Goal: Transaction & Acquisition: Purchase product/service

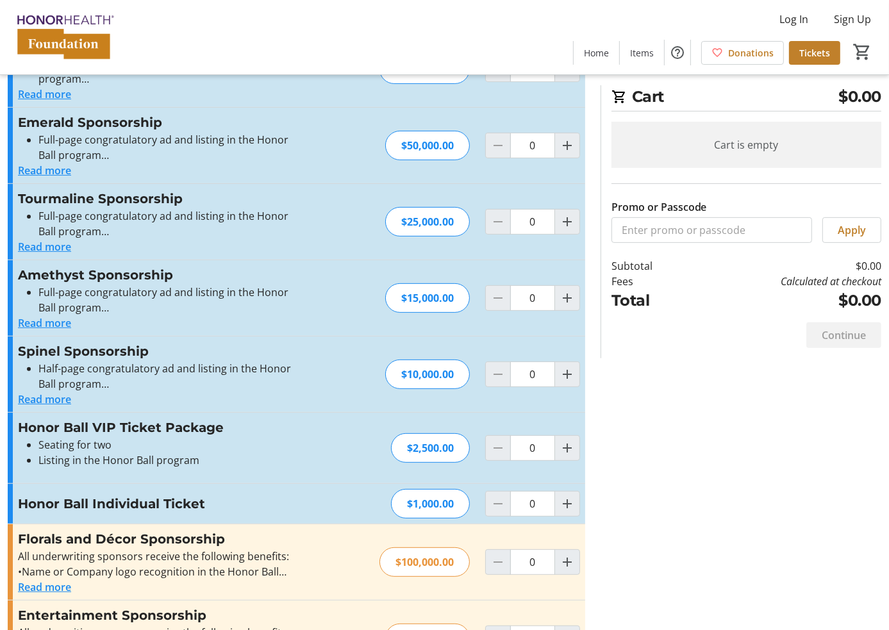
scroll to position [320, 0]
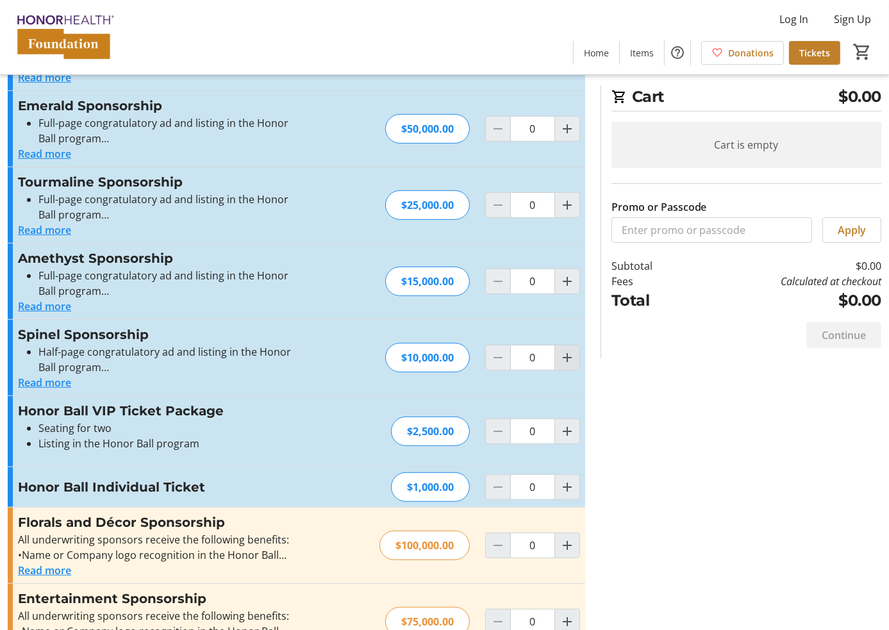
click at [560, 356] on mat-icon "Increment by one" at bounding box center [567, 357] width 15 height 15
type input "1"
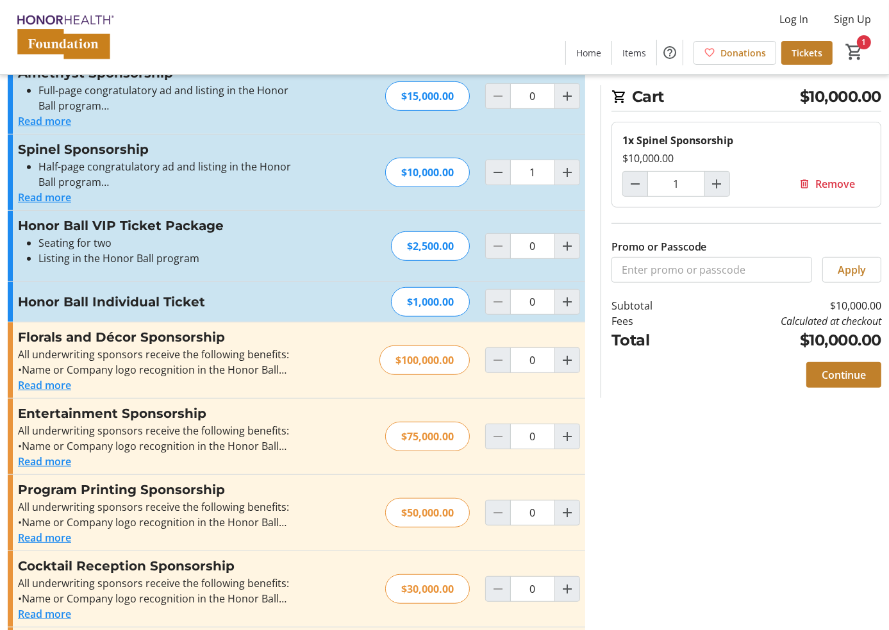
scroll to position [505, 0]
click at [824, 374] on span "Continue" at bounding box center [844, 374] width 44 height 15
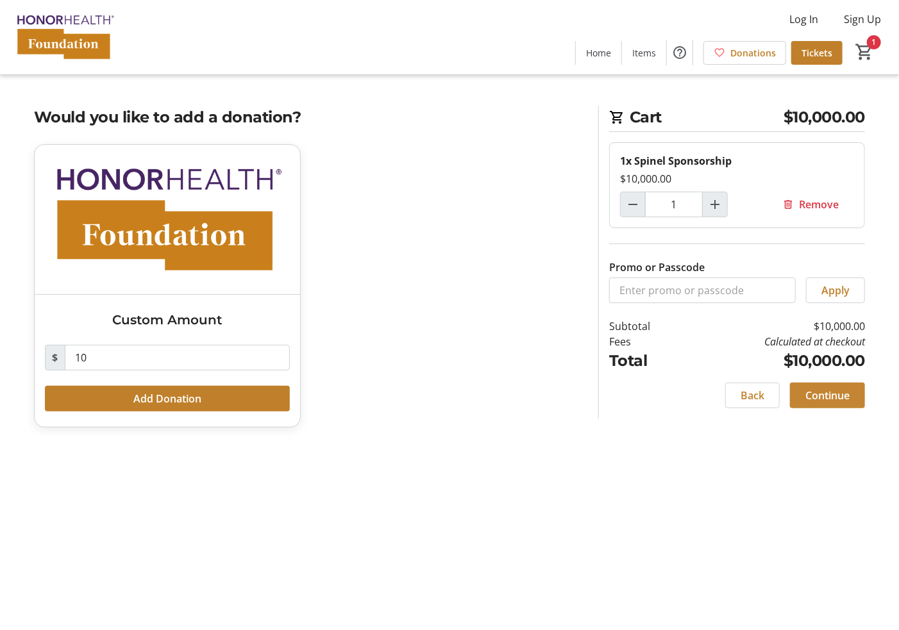
click at [847, 394] on span "Continue" at bounding box center [827, 395] width 44 height 15
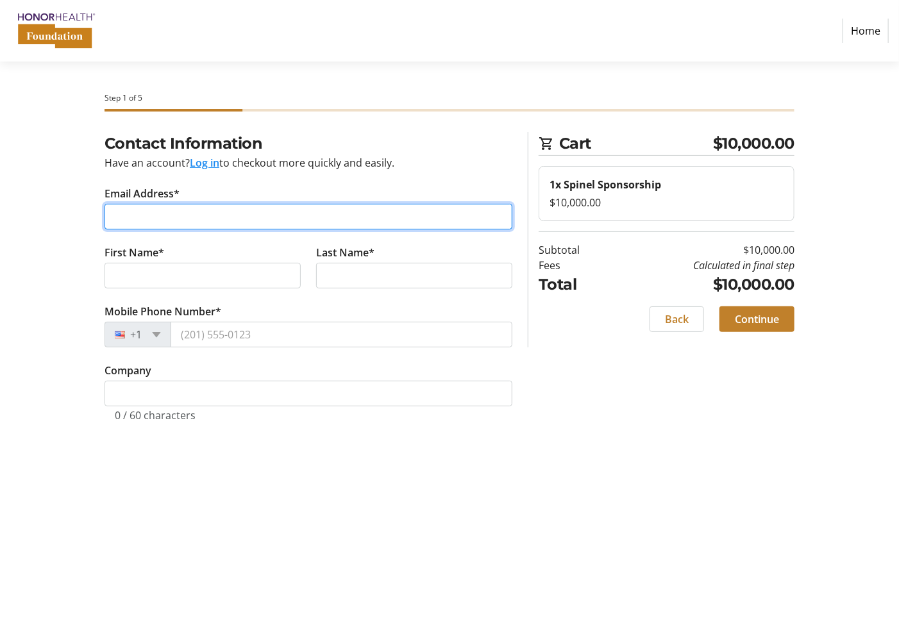
click at [274, 217] on input "Email Address*" at bounding box center [308, 217] width 408 height 26
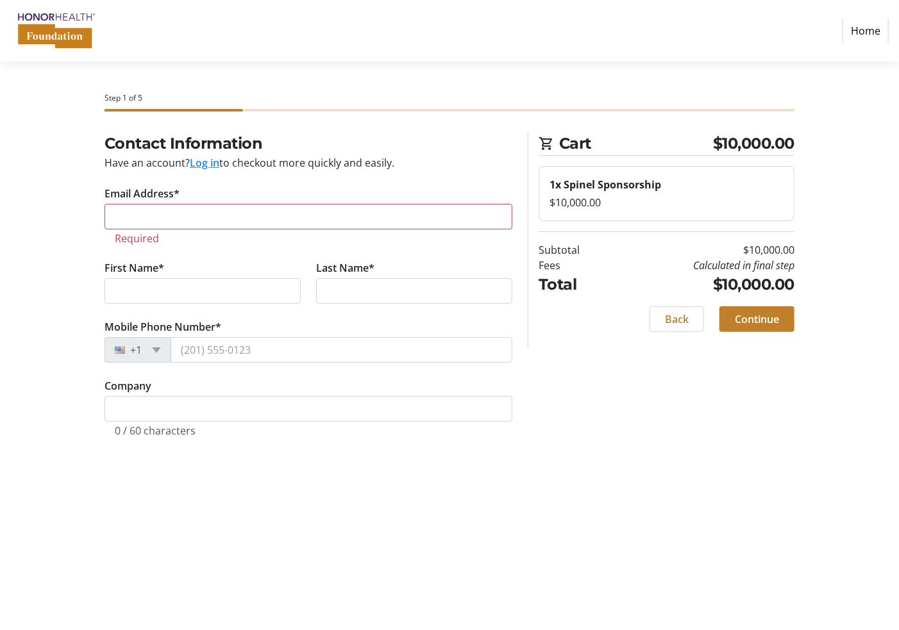
click at [236, 200] on tr-form-field "Email Address* Required" at bounding box center [308, 223] width 408 height 74
click at [228, 206] on input "Email Address*" at bounding box center [308, 217] width 408 height 26
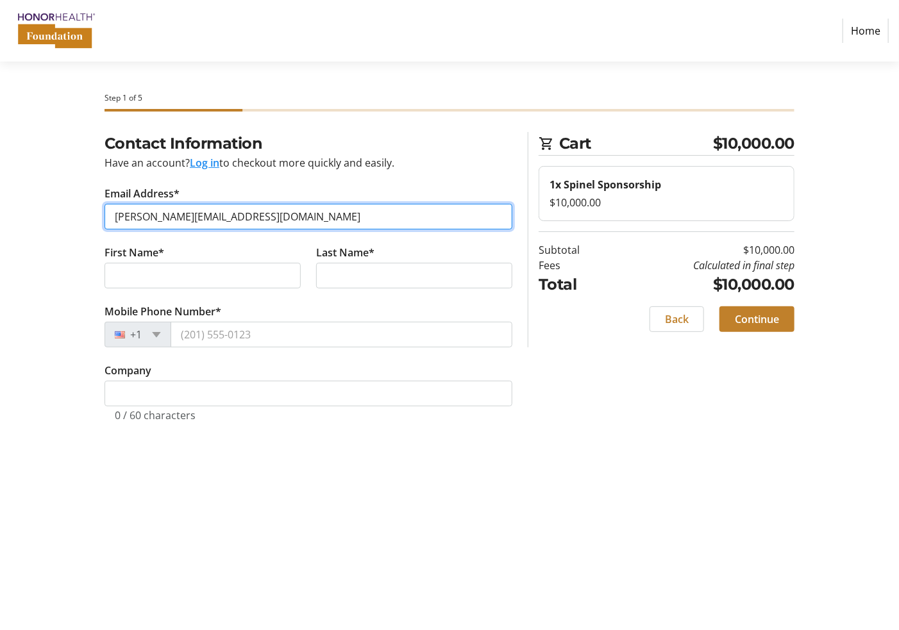
type input "[PERSON_NAME][EMAIL_ADDRESS][DOMAIN_NAME]"
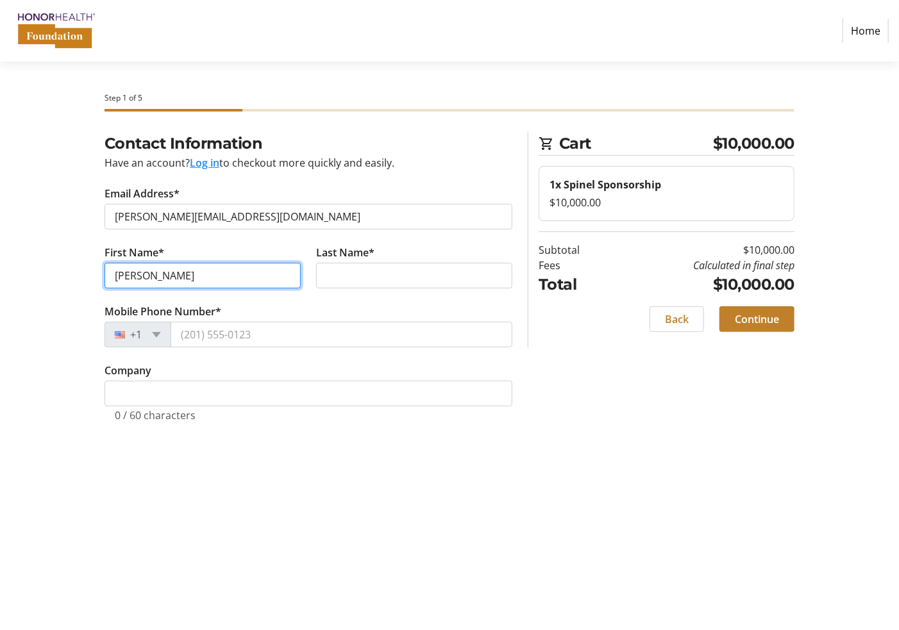
type input "[PERSON_NAME]"
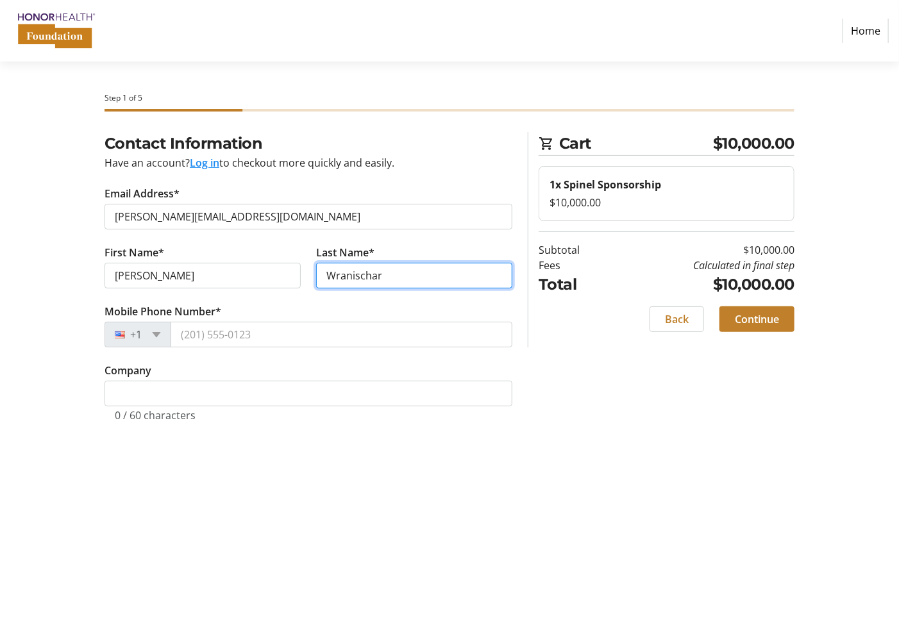
type input "Wranischar"
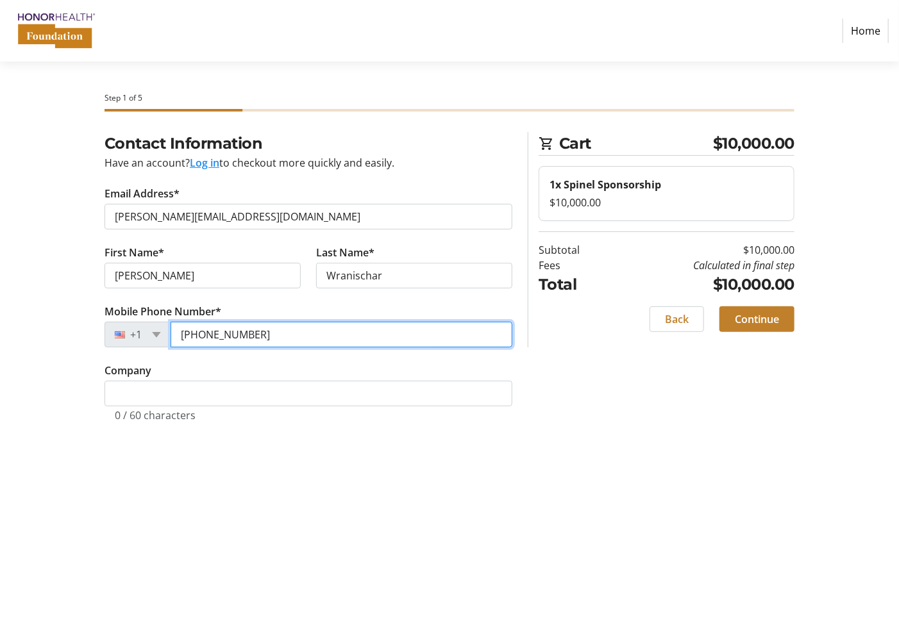
type input "[PHONE_NUMBER]"
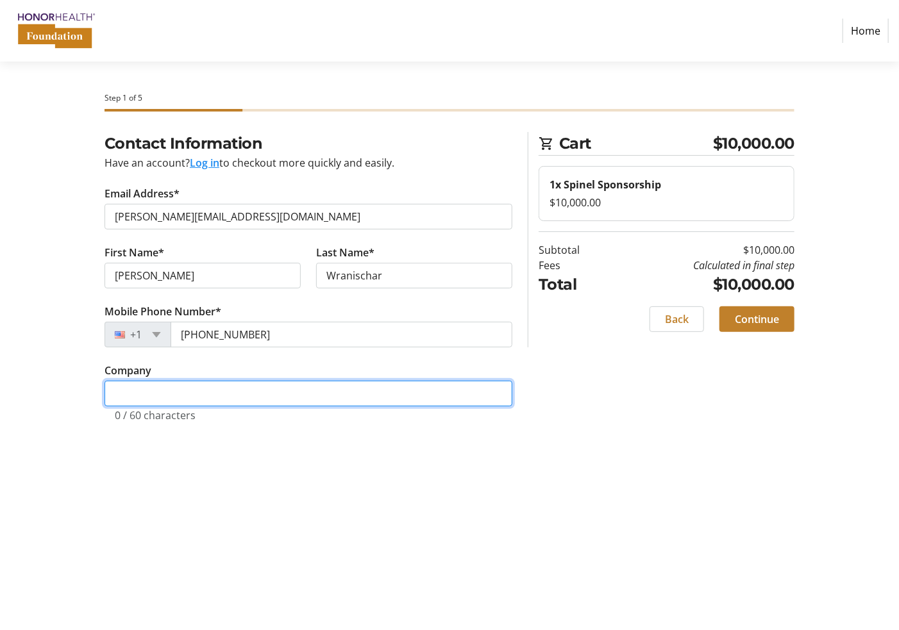
click at [246, 400] on input "Company" at bounding box center [308, 394] width 408 height 26
type input "Premier Inc"
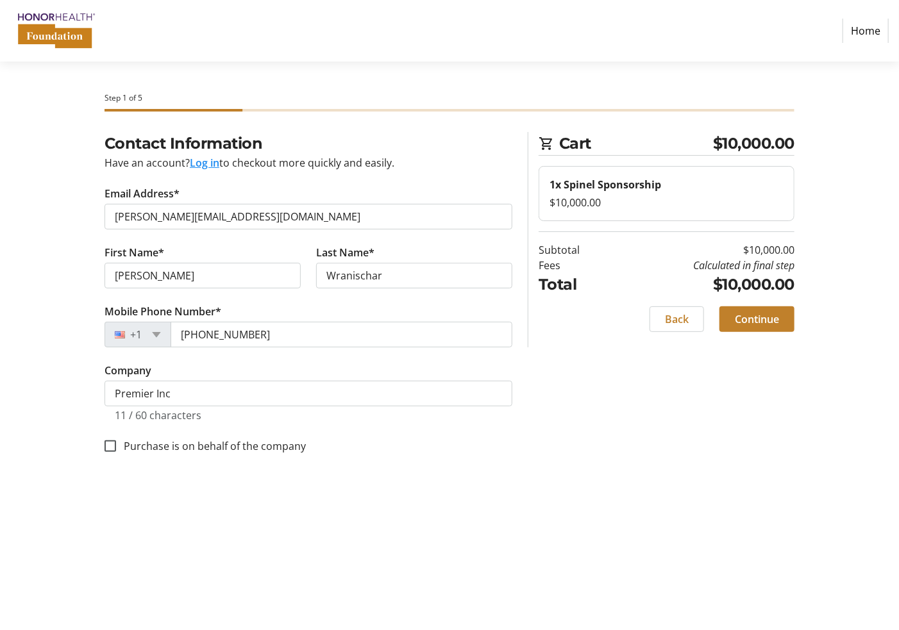
click at [358, 454] on fieldset "Contact Information Have an account? Log in to checkout more quickly and easily…" at bounding box center [308, 300] width 408 height 337
click at [196, 447] on label "Purchase is on behalf of the company" at bounding box center [211, 445] width 190 height 15
click at [116, 447] on input "Purchase is on behalf of the company" at bounding box center [110, 446] width 12 height 12
checkbox input "true"
click at [774, 324] on span "Continue" at bounding box center [757, 319] width 44 height 15
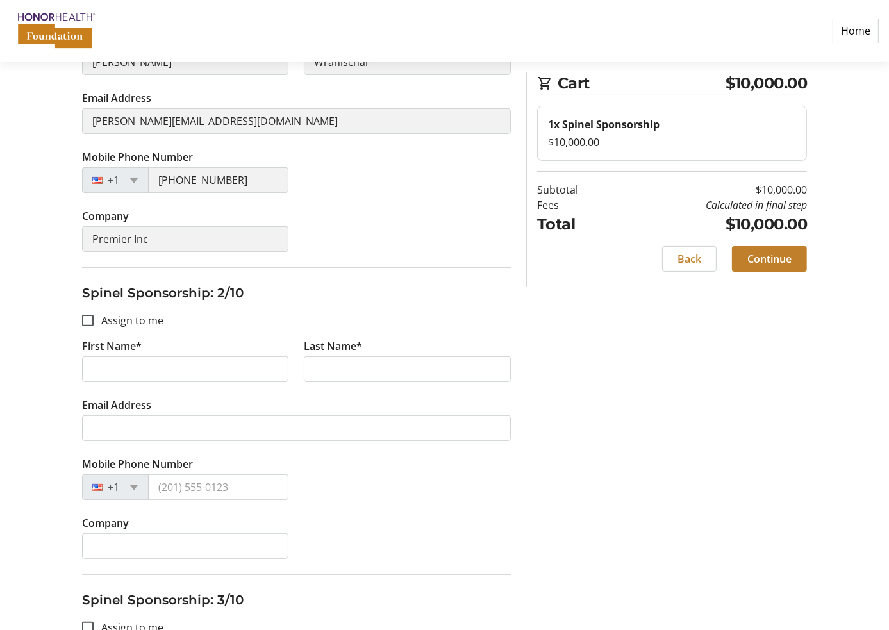
scroll to position [256, 0]
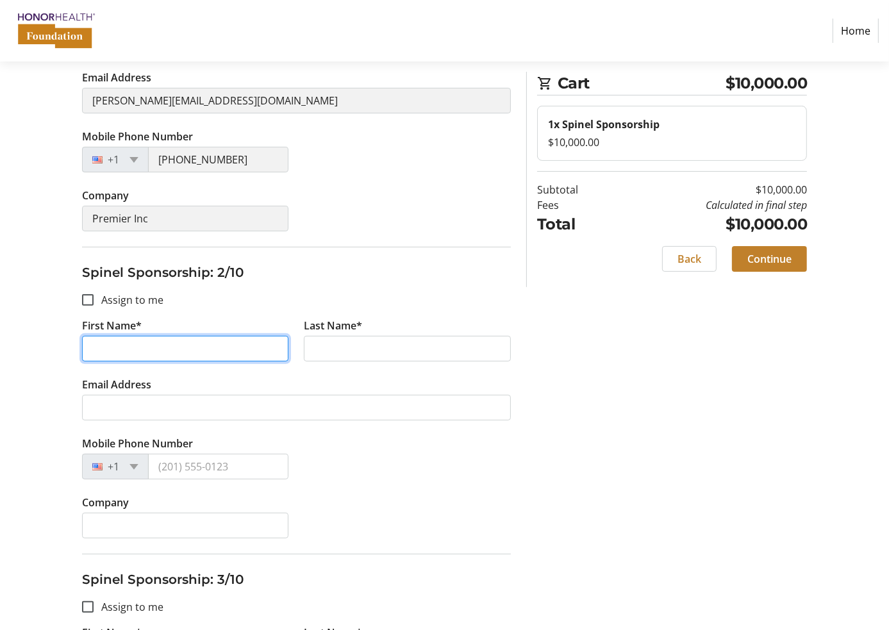
click at [231, 341] on input "First Name*" at bounding box center [185, 349] width 207 height 26
type input "[PERSON_NAME]"
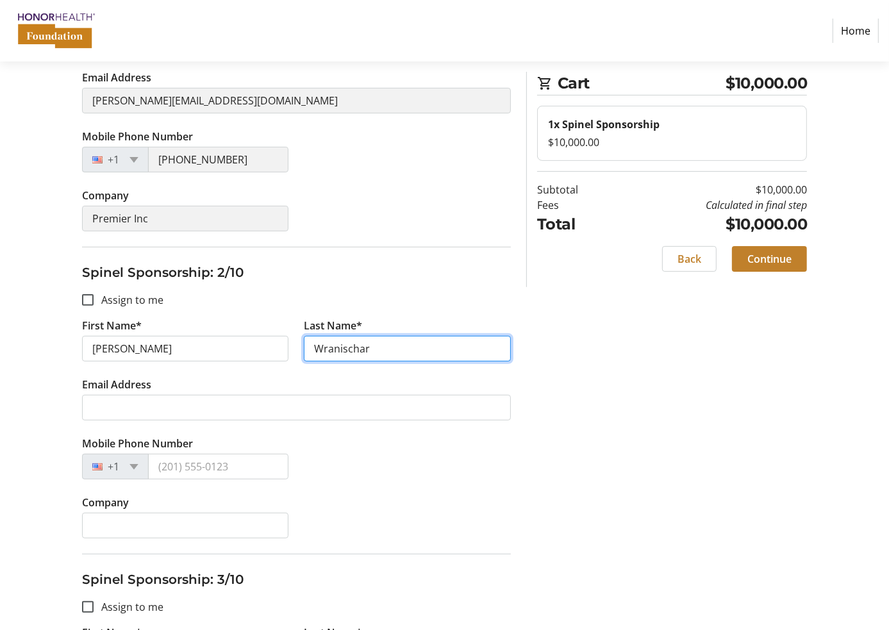
type input "Wranischar"
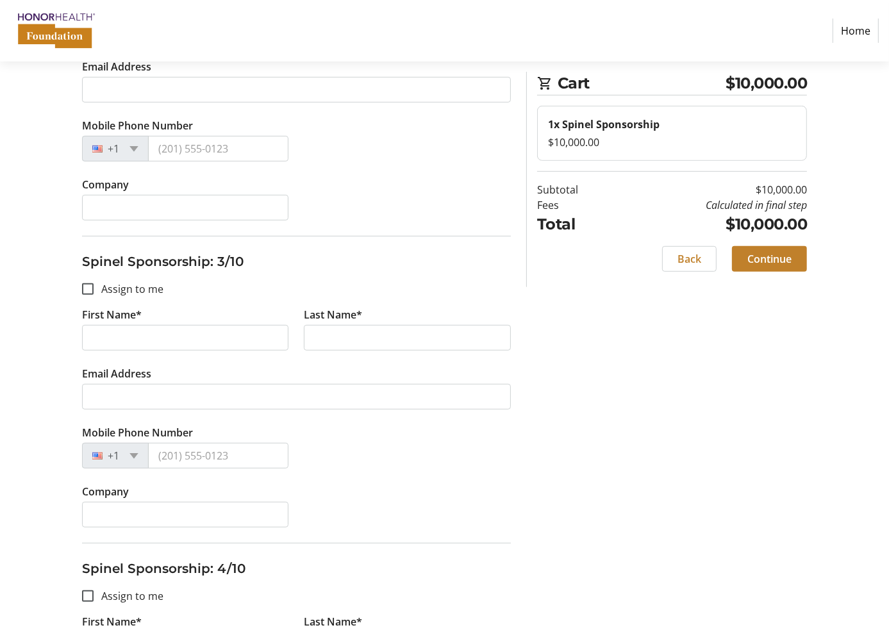
scroll to position [577, 0]
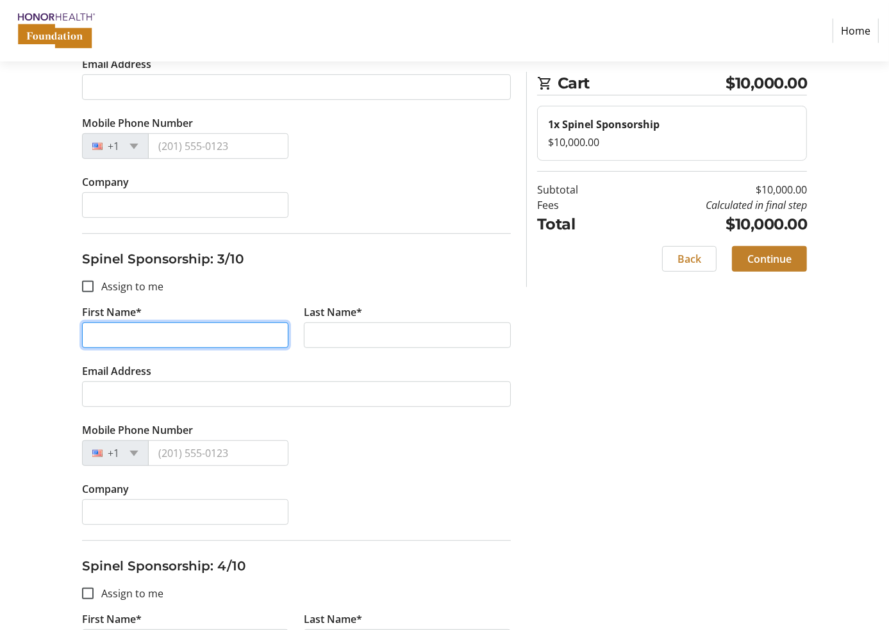
click at [201, 342] on input "First Name*" at bounding box center [185, 335] width 207 height 26
click at [196, 328] on input "First Name*" at bounding box center [185, 335] width 207 height 26
type input "[PERSON_NAME]"
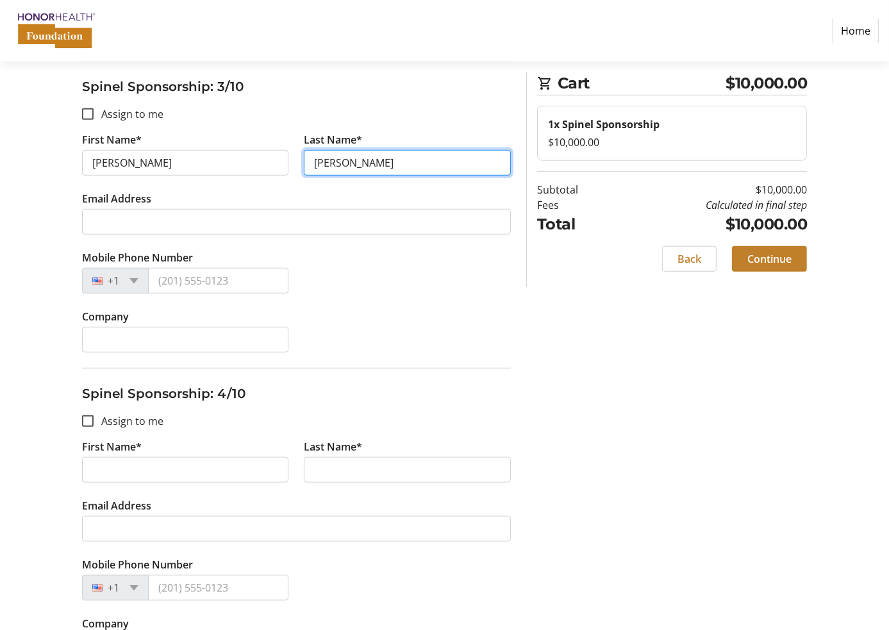
scroll to position [833, 0]
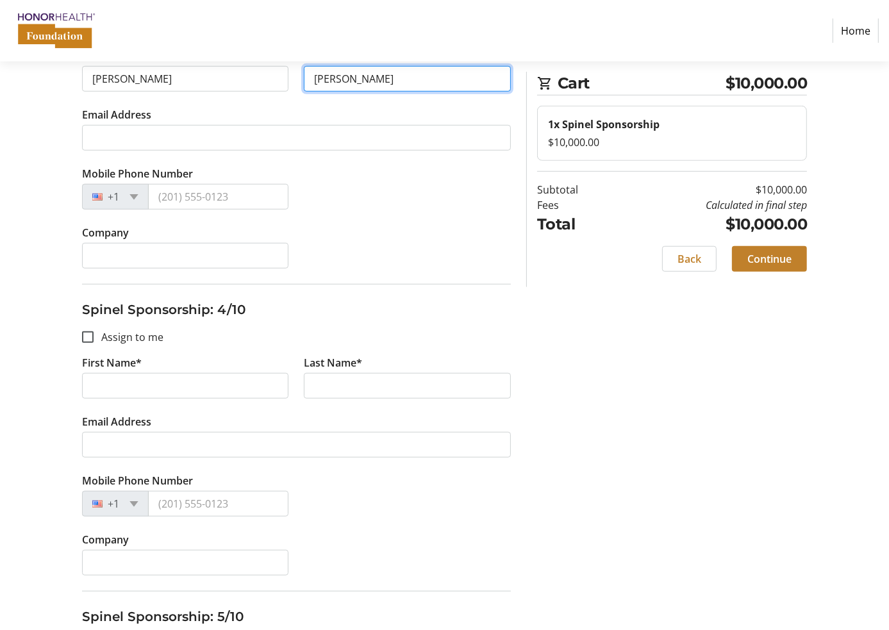
type input "[PERSON_NAME]"
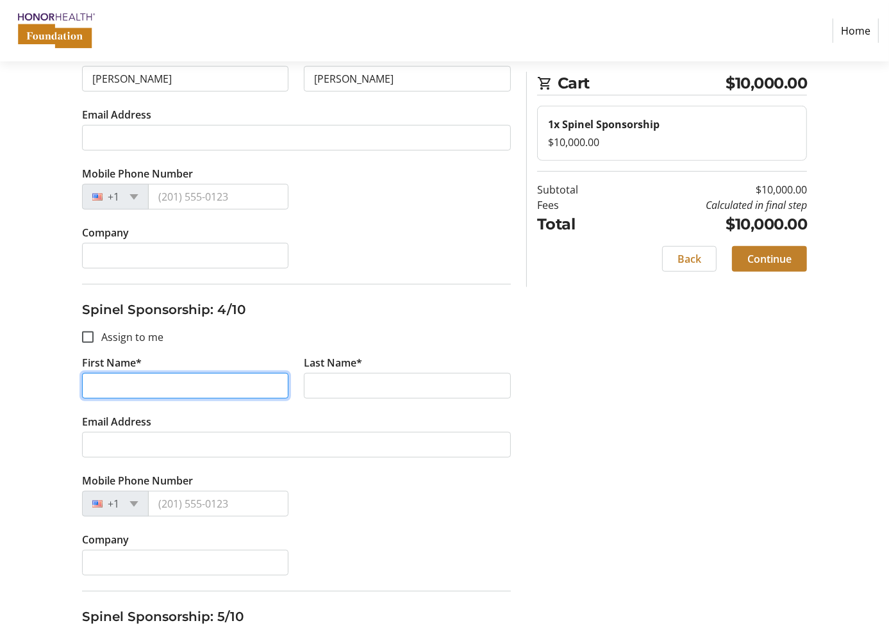
click at [169, 376] on input "First Name*" at bounding box center [185, 386] width 207 height 26
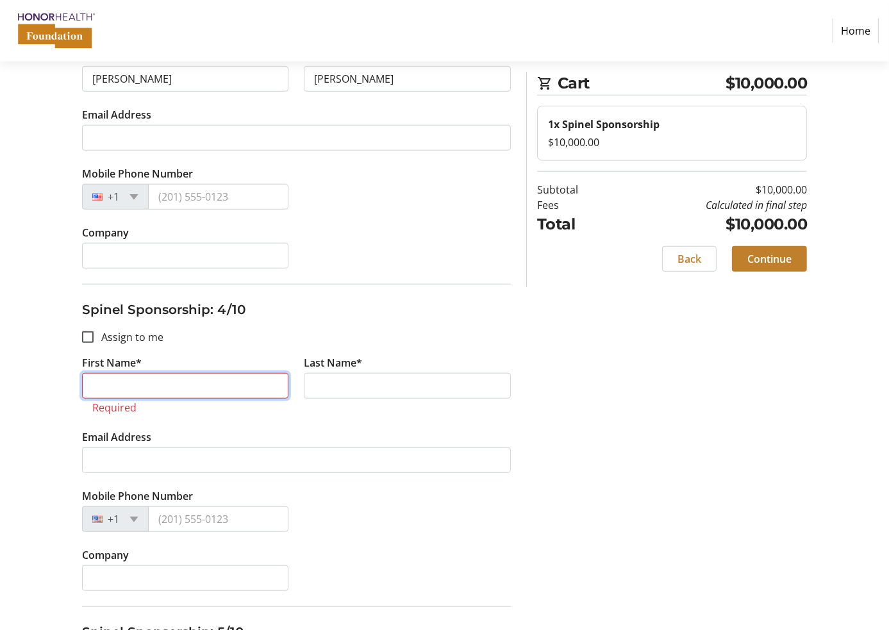
click at [144, 381] on input "First Name*" at bounding box center [185, 386] width 207 height 26
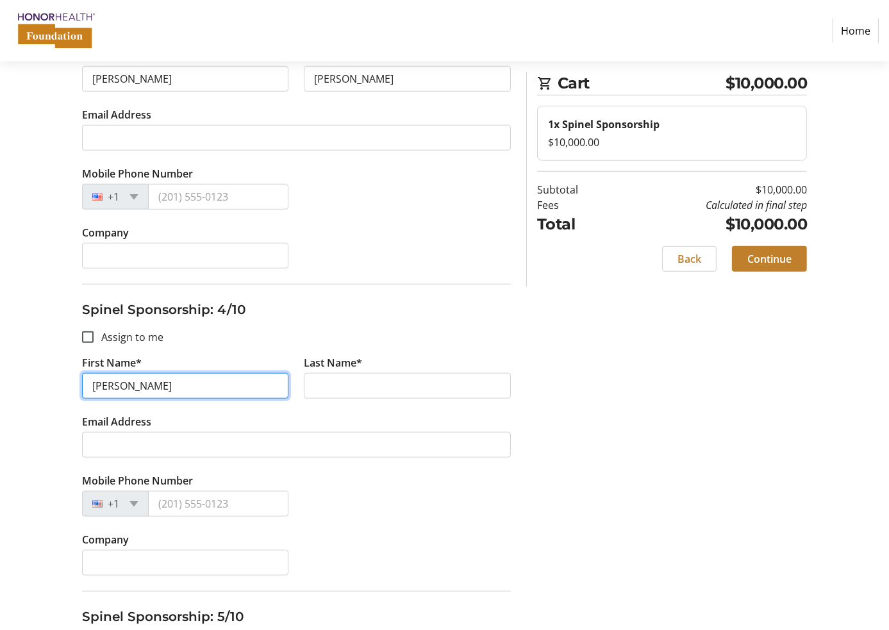
type input "[PERSON_NAME]"
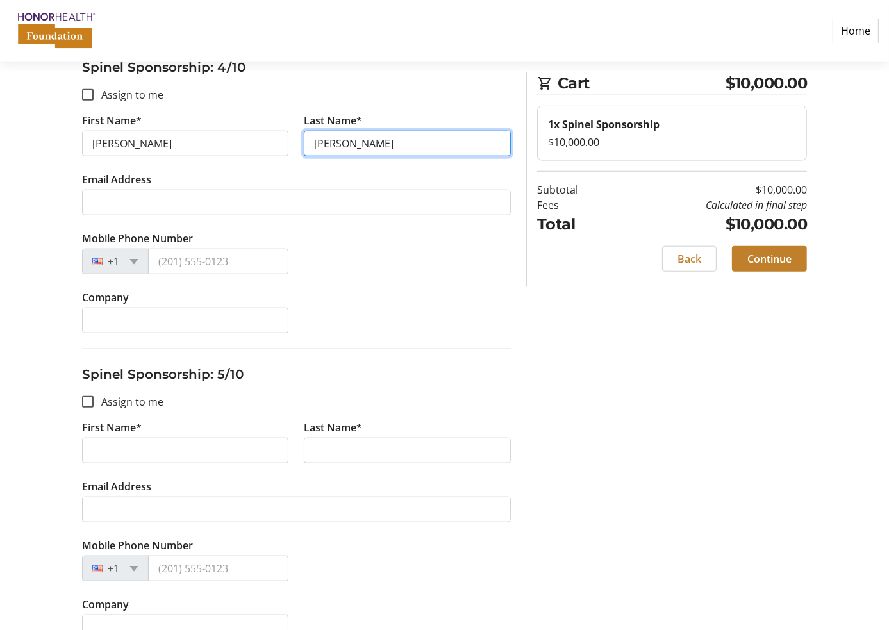
scroll to position [1090, 0]
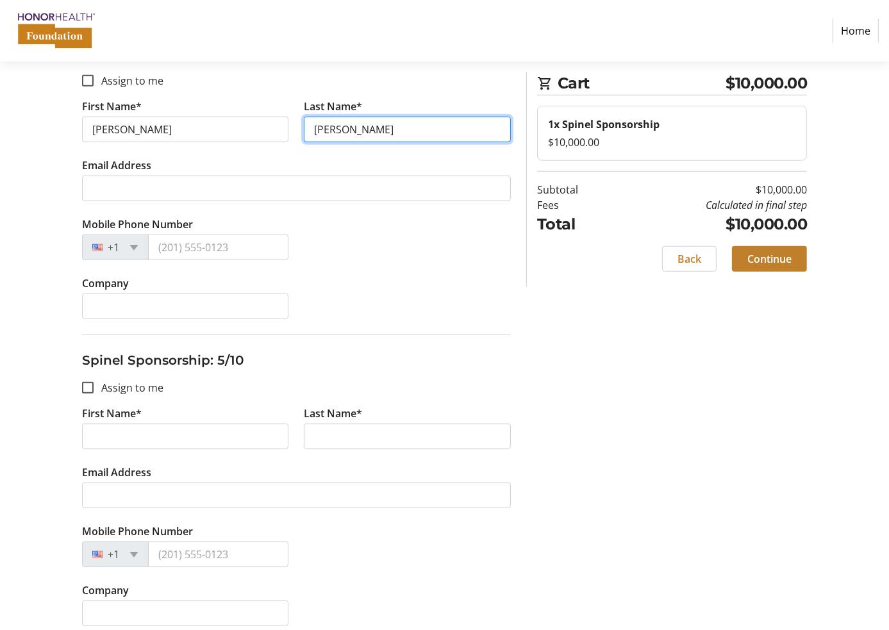
type input "[PERSON_NAME]"
click at [161, 417] on tr-form-field "First Name*" at bounding box center [185, 435] width 222 height 59
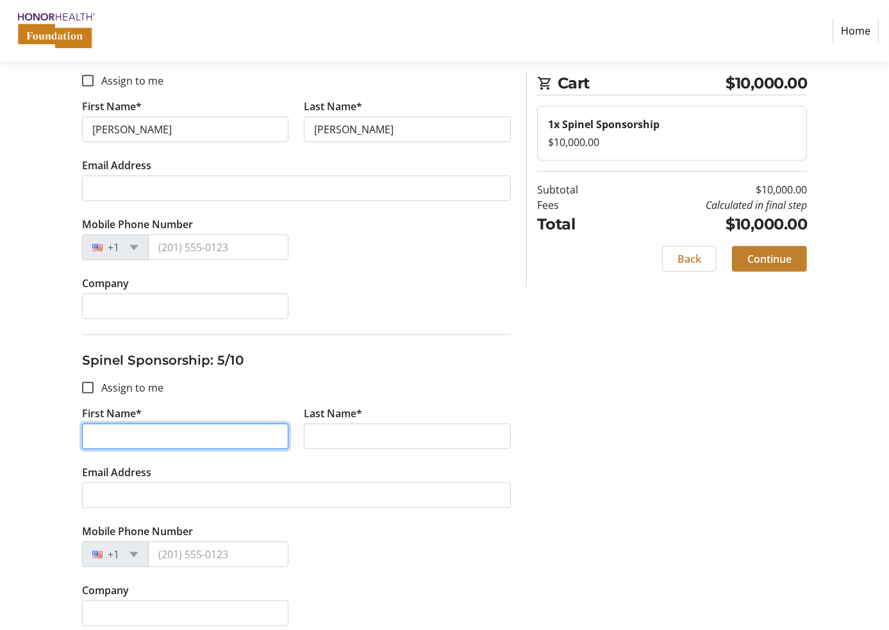
click at [157, 430] on input "First Name*" at bounding box center [185, 437] width 207 height 26
type input "[PERSON_NAME]"
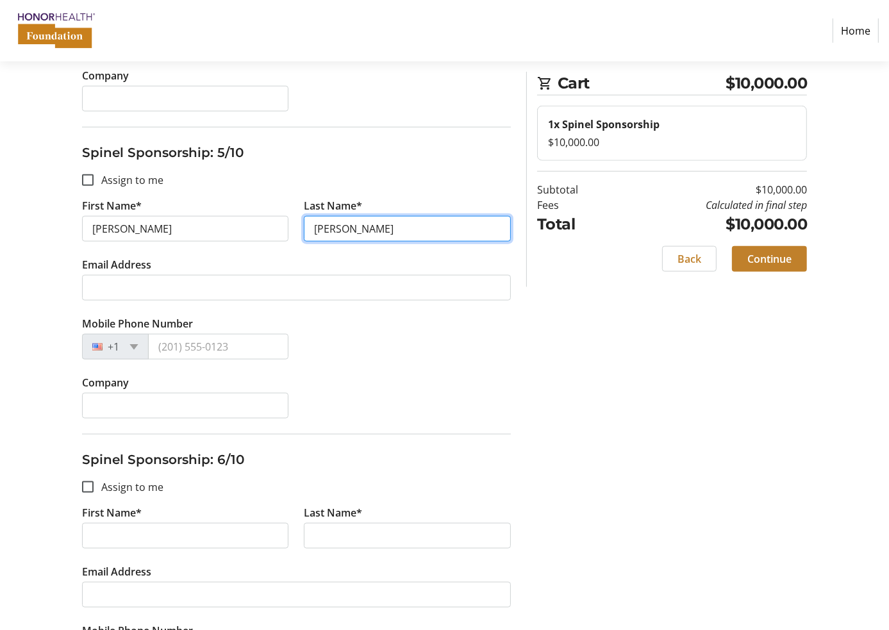
scroll to position [1346, 0]
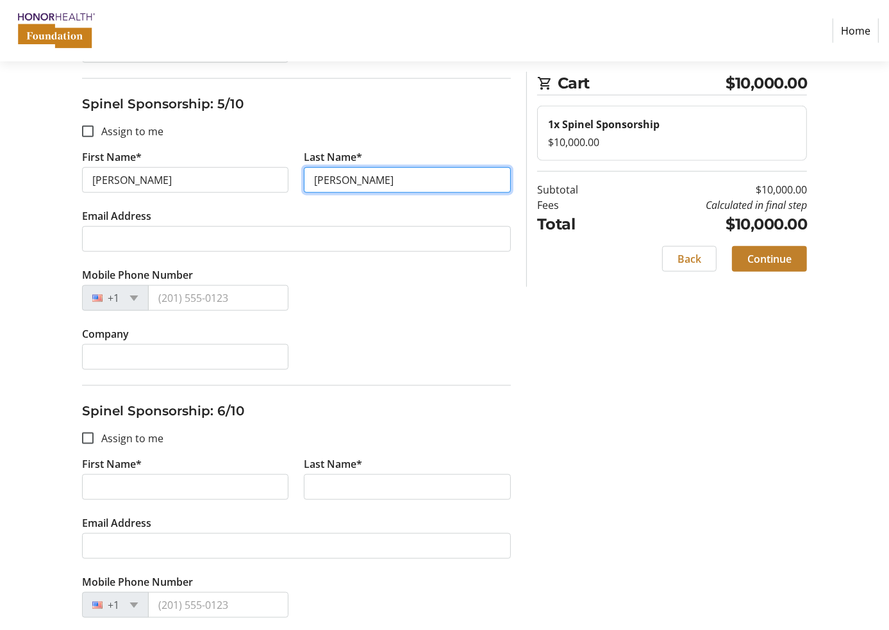
type input "[PERSON_NAME]"
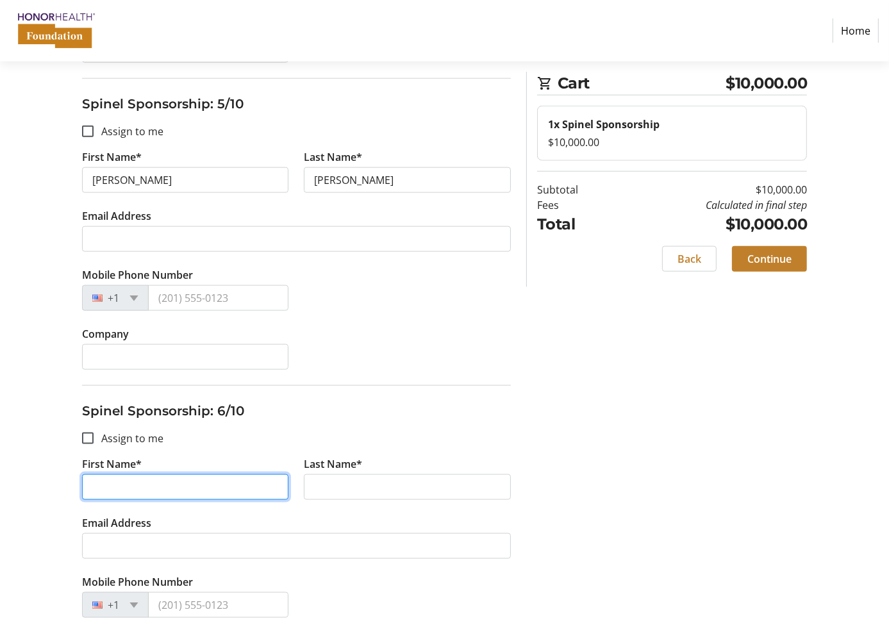
click at [146, 485] on input "First Name*" at bounding box center [185, 487] width 207 height 26
type input "[PERSON_NAME]"
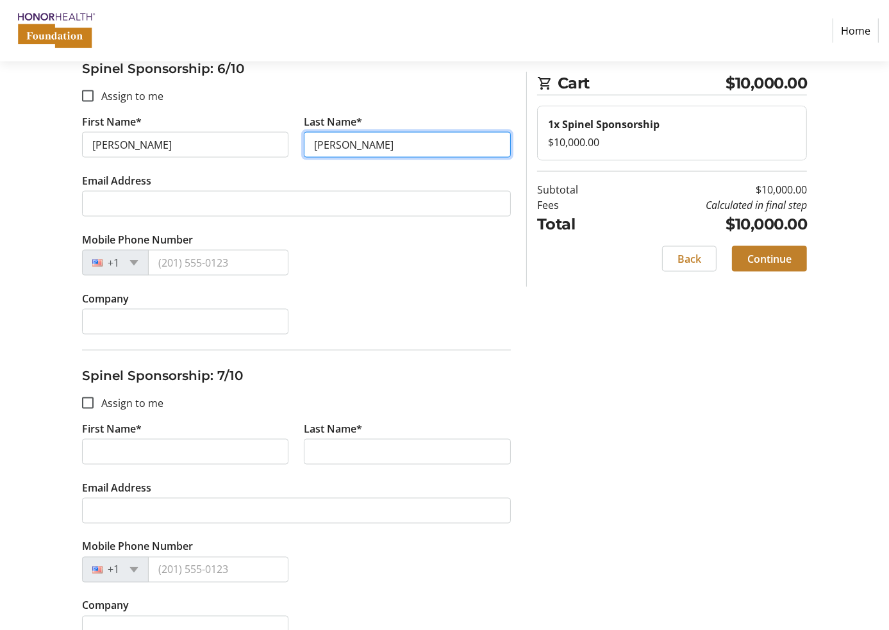
scroll to position [1731, 0]
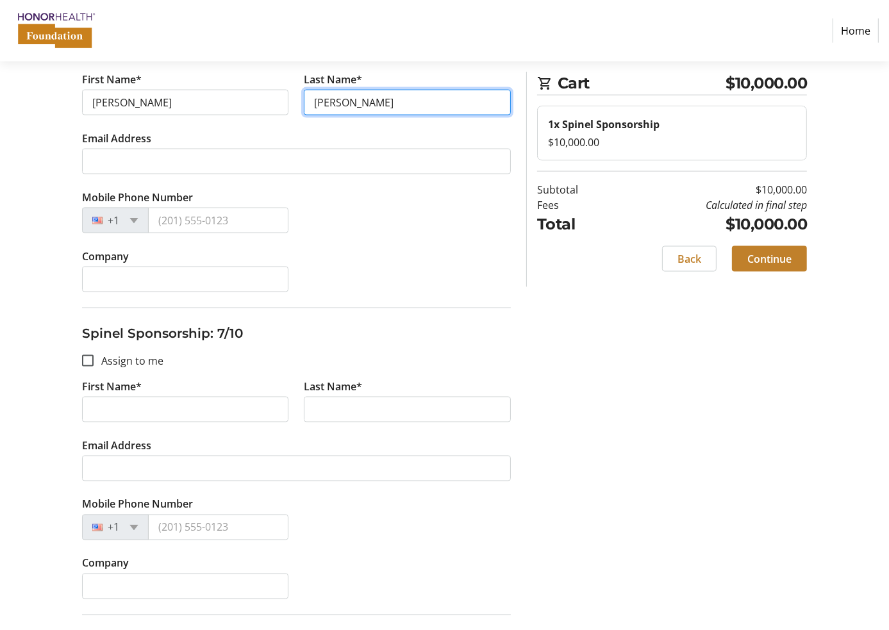
type input "[PERSON_NAME]"
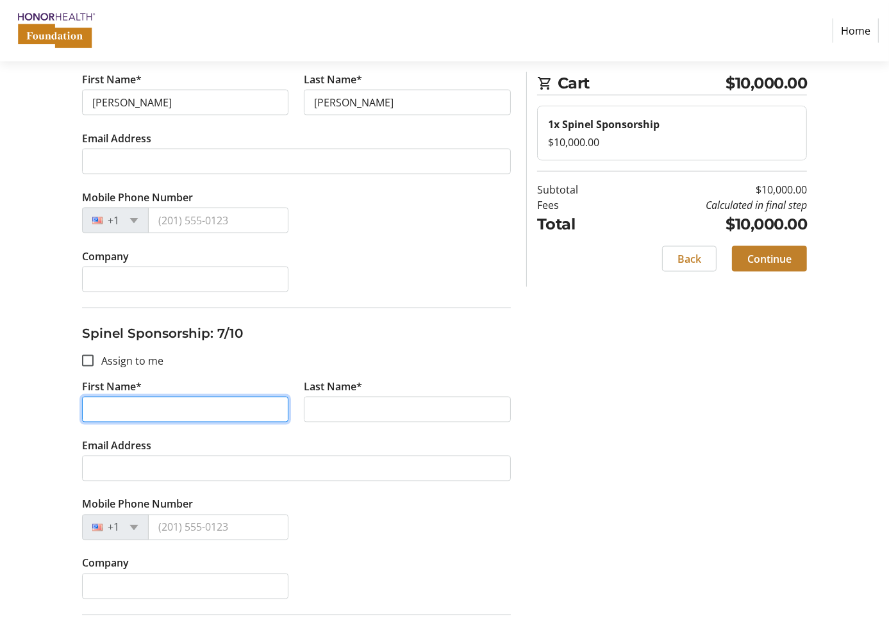
click at [172, 410] on input "First Name*" at bounding box center [185, 410] width 207 height 26
type input "Mark"
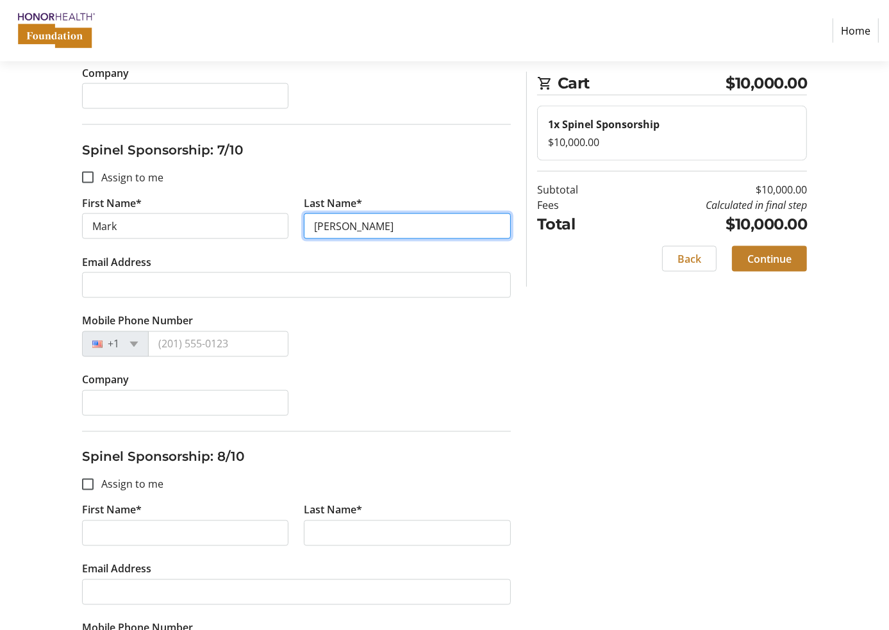
scroll to position [1923, 0]
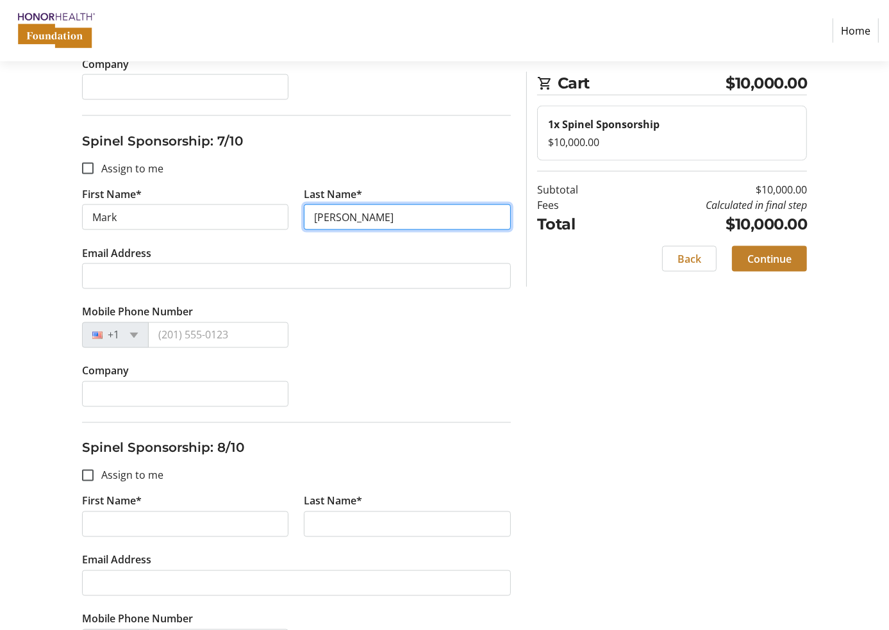
type input "[PERSON_NAME]"
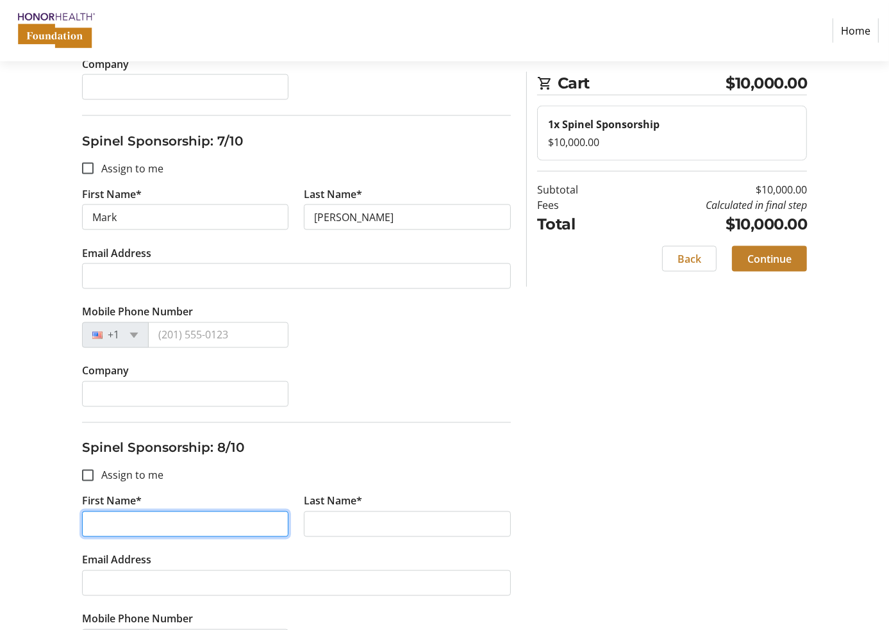
click at [146, 512] on input "First Name*" at bounding box center [185, 525] width 207 height 26
type input "[PERSON_NAME]"
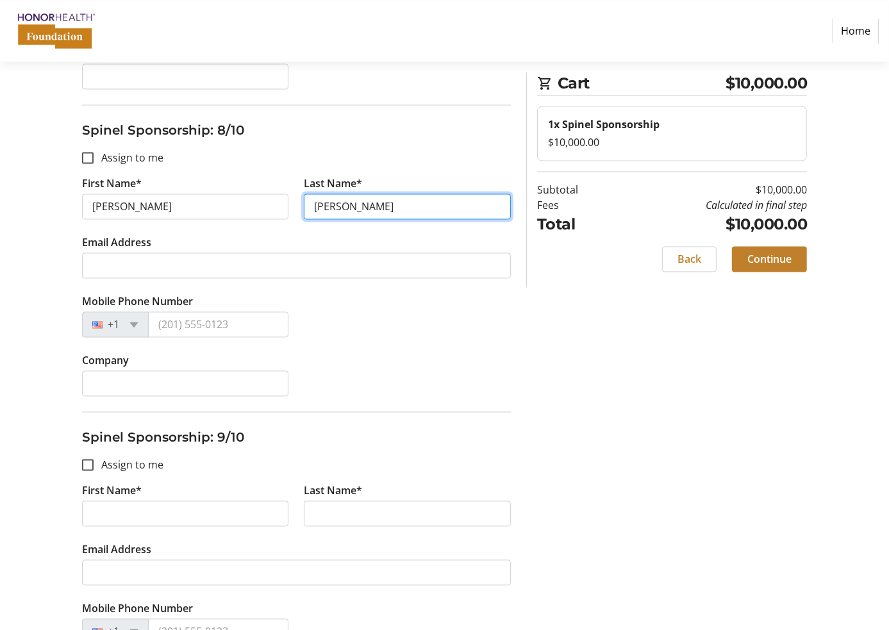
scroll to position [2243, 0]
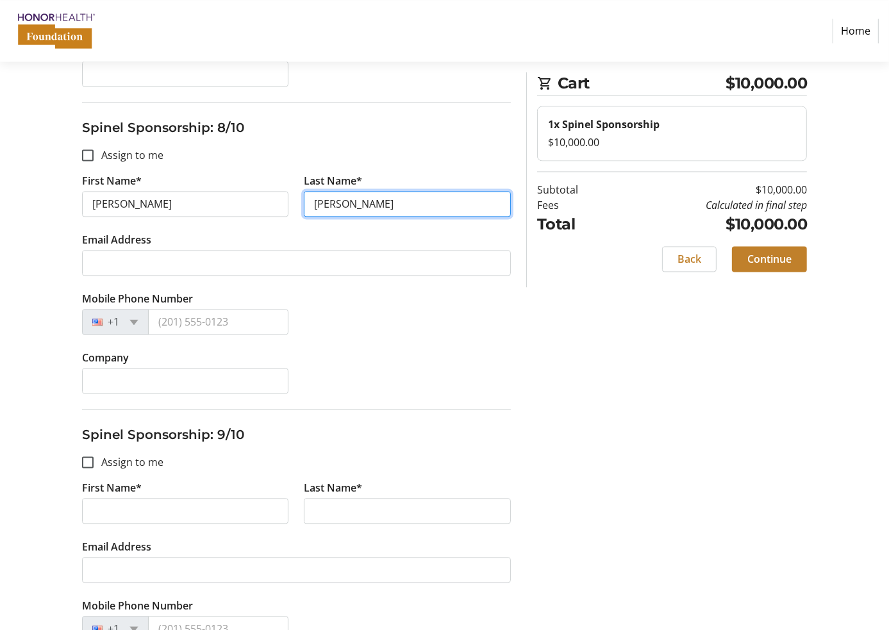
type input "[PERSON_NAME]"
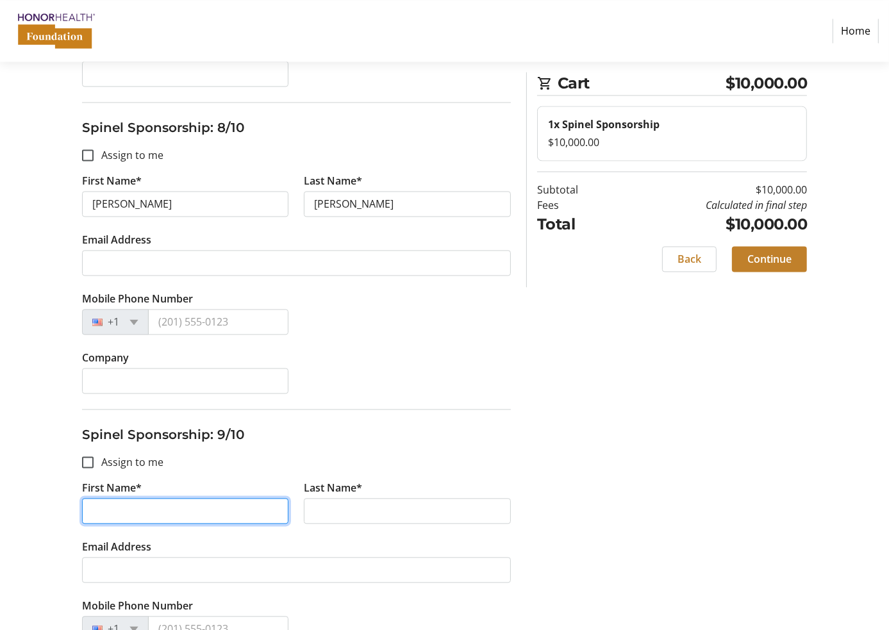
click at [147, 508] on input "First Name*" at bounding box center [185, 511] width 207 height 26
type input "[PERSON_NAME]"
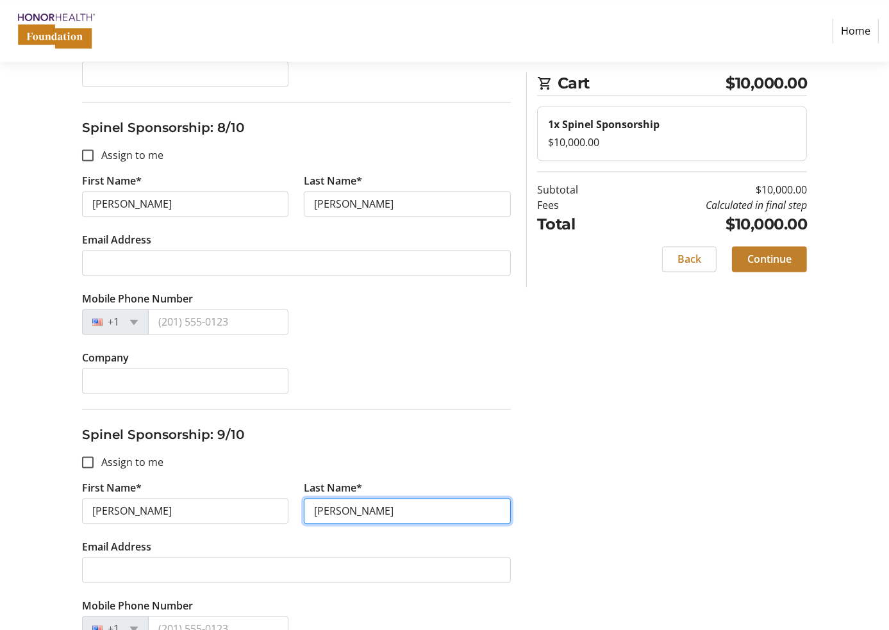
type input "[PERSON_NAME]"
click at [349, 501] on input "[PERSON_NAME]" at bounding box center [407, 511] width 207 height 26
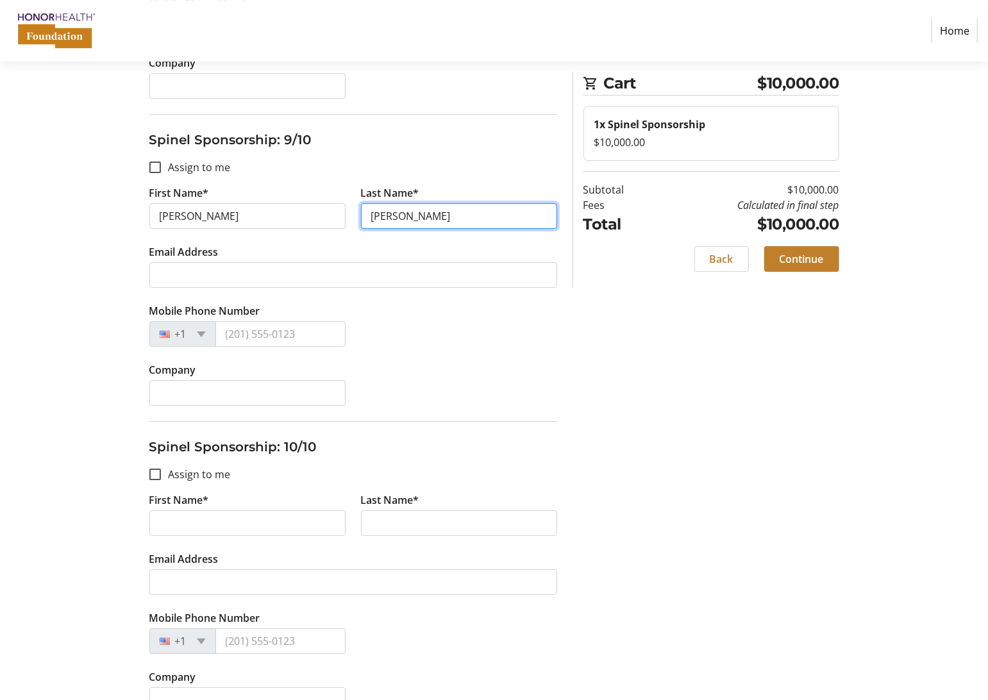
scroll to position [2561, 0]
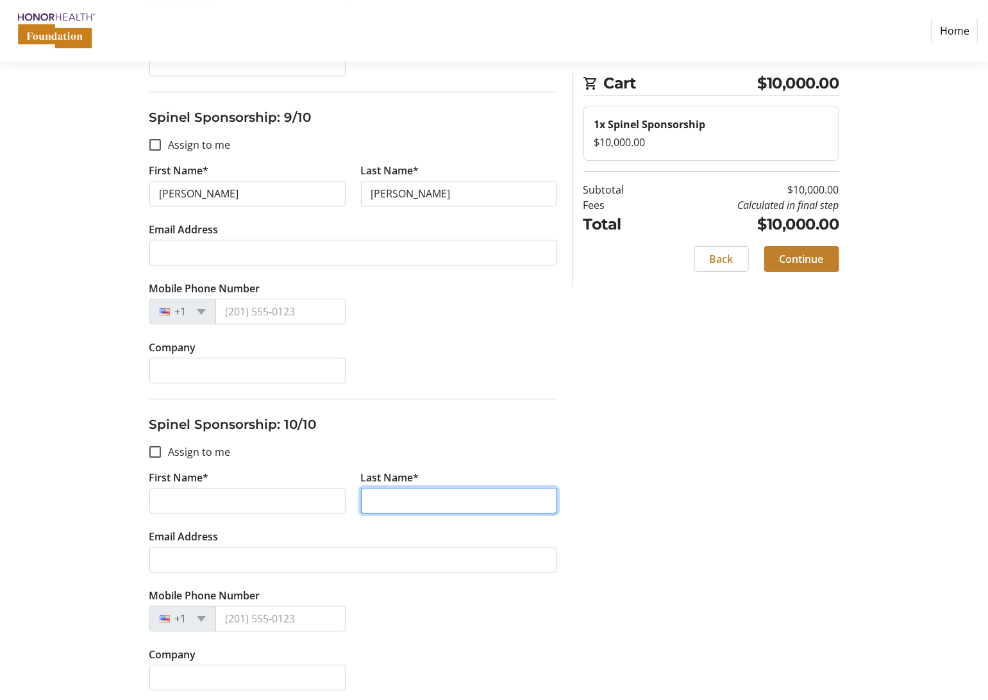
click at [455, 493] on input "Last Name*" at bounding box center [459, 501] width 196 height 26
paste input "[PERSON_NAME]"
type input "[PERSON_NAME]"
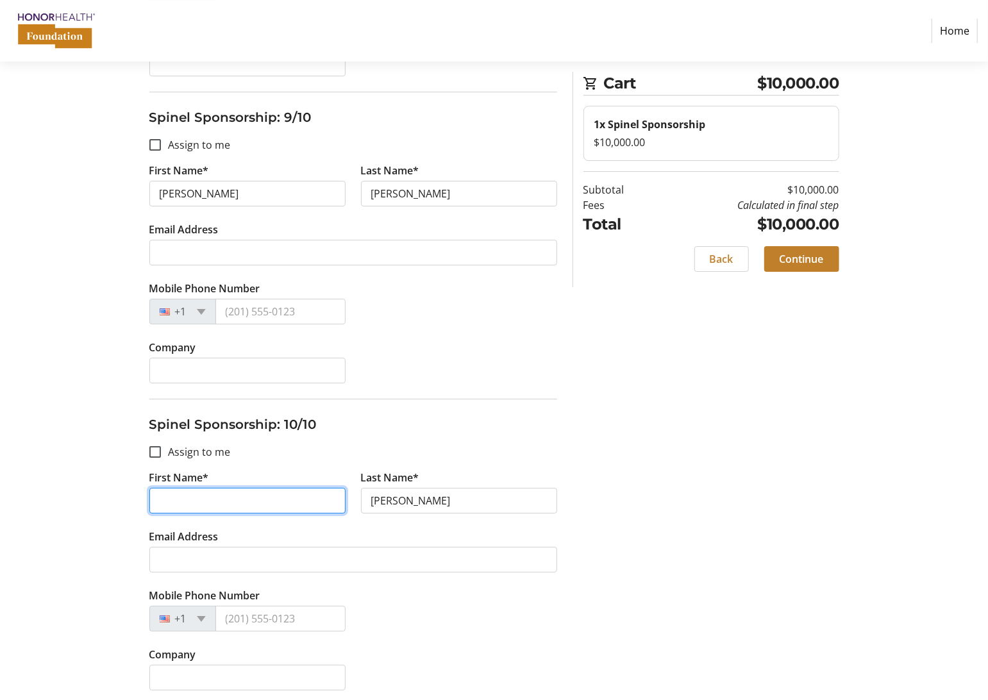
click at [252, 503] on input "First Name*" at bounding box center [247, 501] width 196 height 26
type input "[PERSON_NAME]"
click at [803, 253] on span "Continue" at bounding box center [801, 258] width 44 height 15
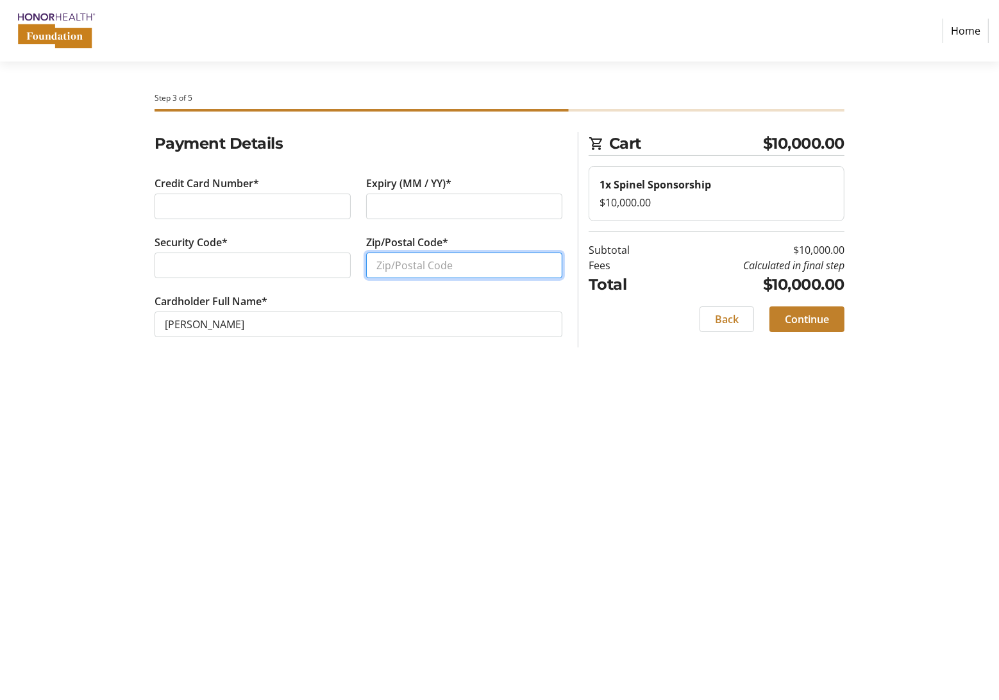
click at [390, 264] on input "Zip/Postal Code*" at bounding box center [464, 266] width 196 height 26
type input "77584"
click at [819, 315] on span "Continue" at bounding box center [807, 319] width 44 height 15
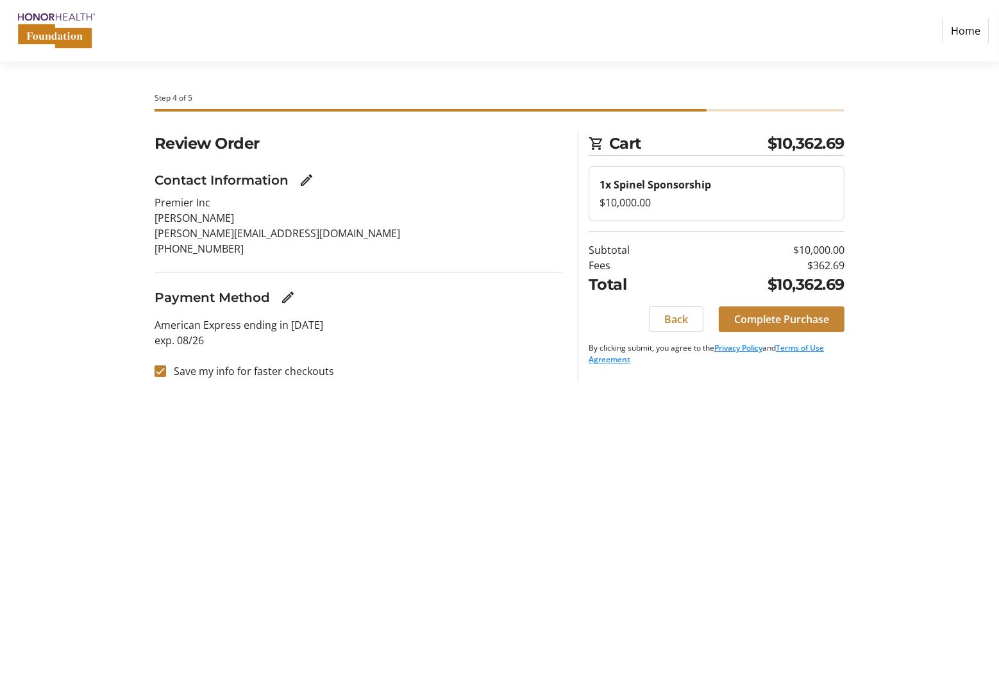
click at [795, 315] on span "Complete Purchase" at bounding box center [781, 319] width 95 height 15
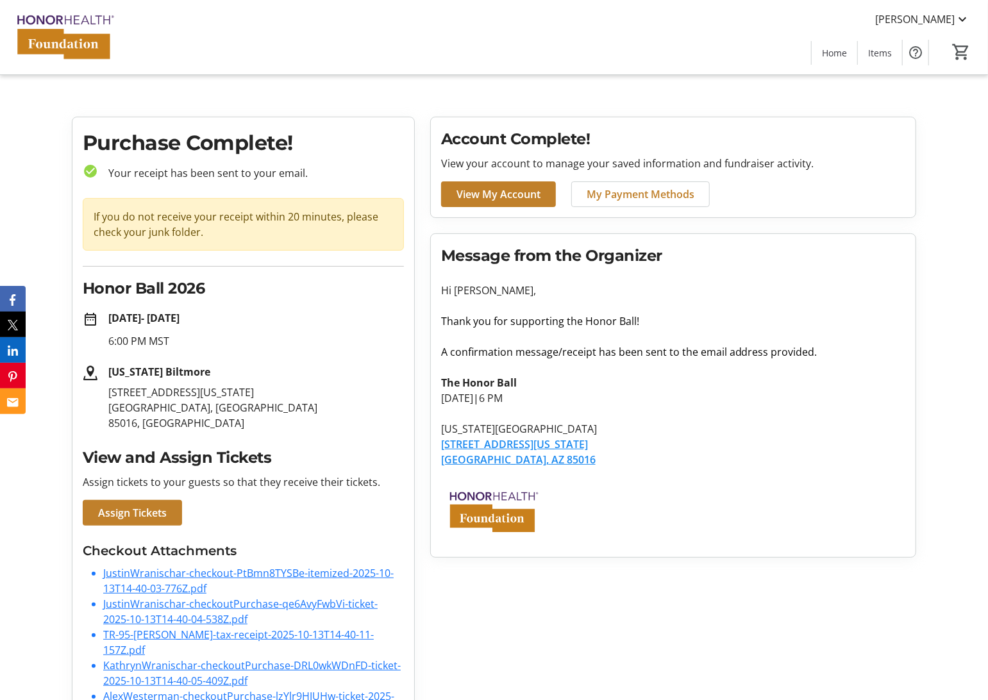
click at [137, 580] on li "JustinWranischar-checkout-PtBmn8TYSBe-itemized-2025-10-13T14-40-03-776Z.pdf" at bounding box center [253, 580] width 301 height 31
click at [140, 577] on link "JustinWranischar-checkout-PtBmn8TYSBe-itemized-2025-10-13T14-40-03-776Z.pdf" at bounding box center [248, 580] width 290 height 29
